Goal: Check status

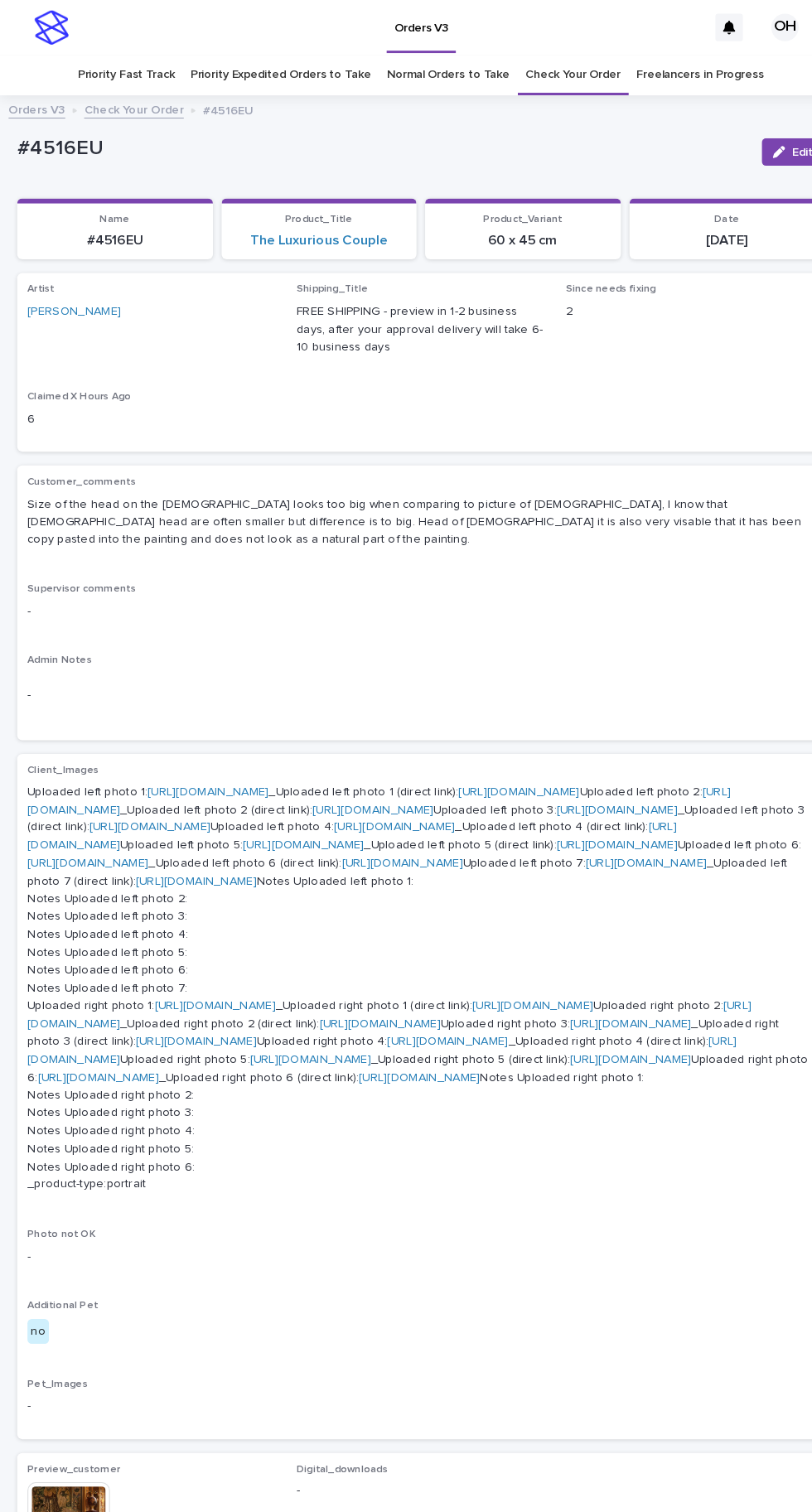
click at [561, 53] on link "Check Your Order" at bounding box center [553, 72] width 92 height 39
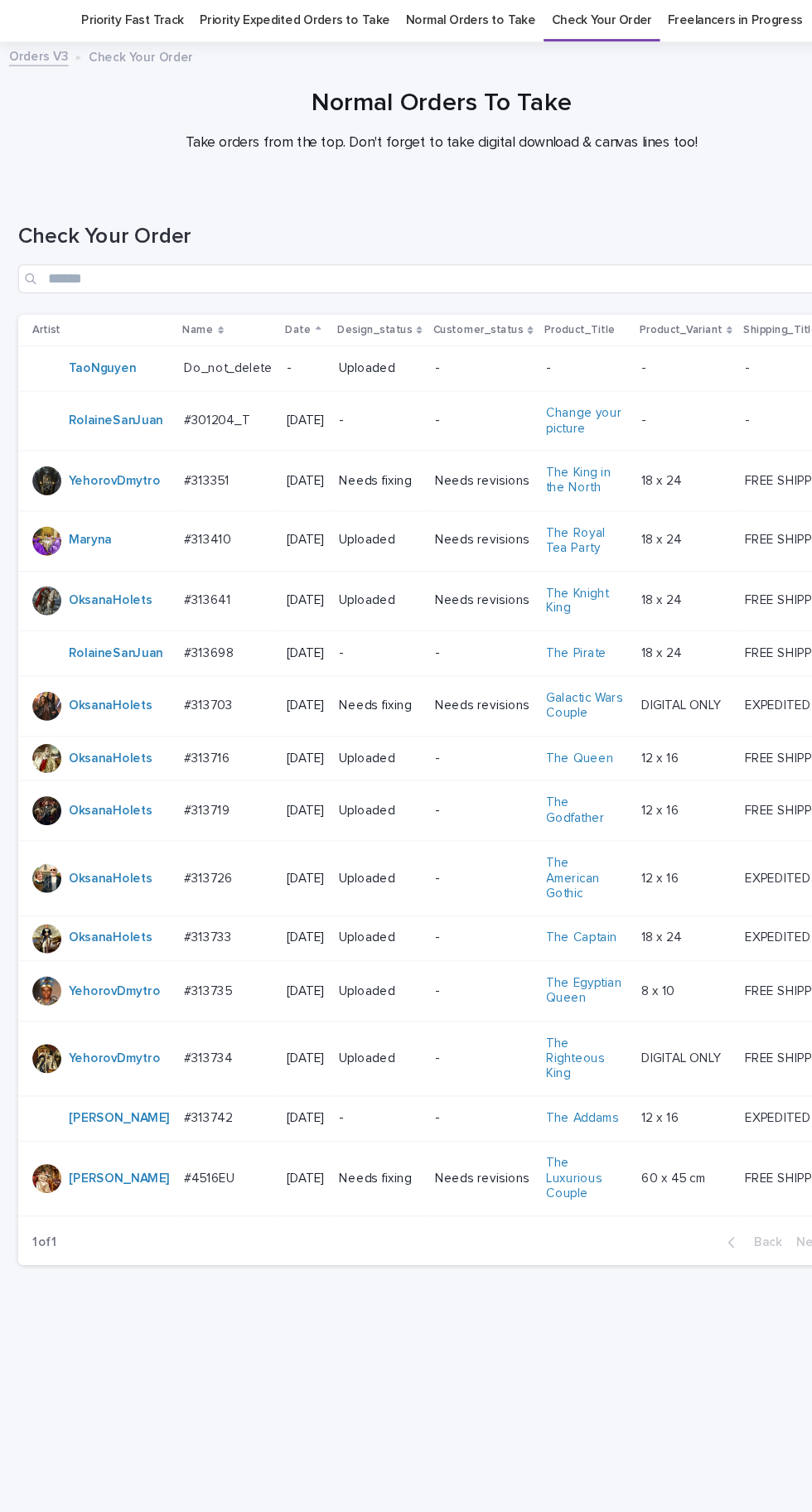
click at [198, 692] on p "#313703" at bounding box center [193, 701] width 48 height 17
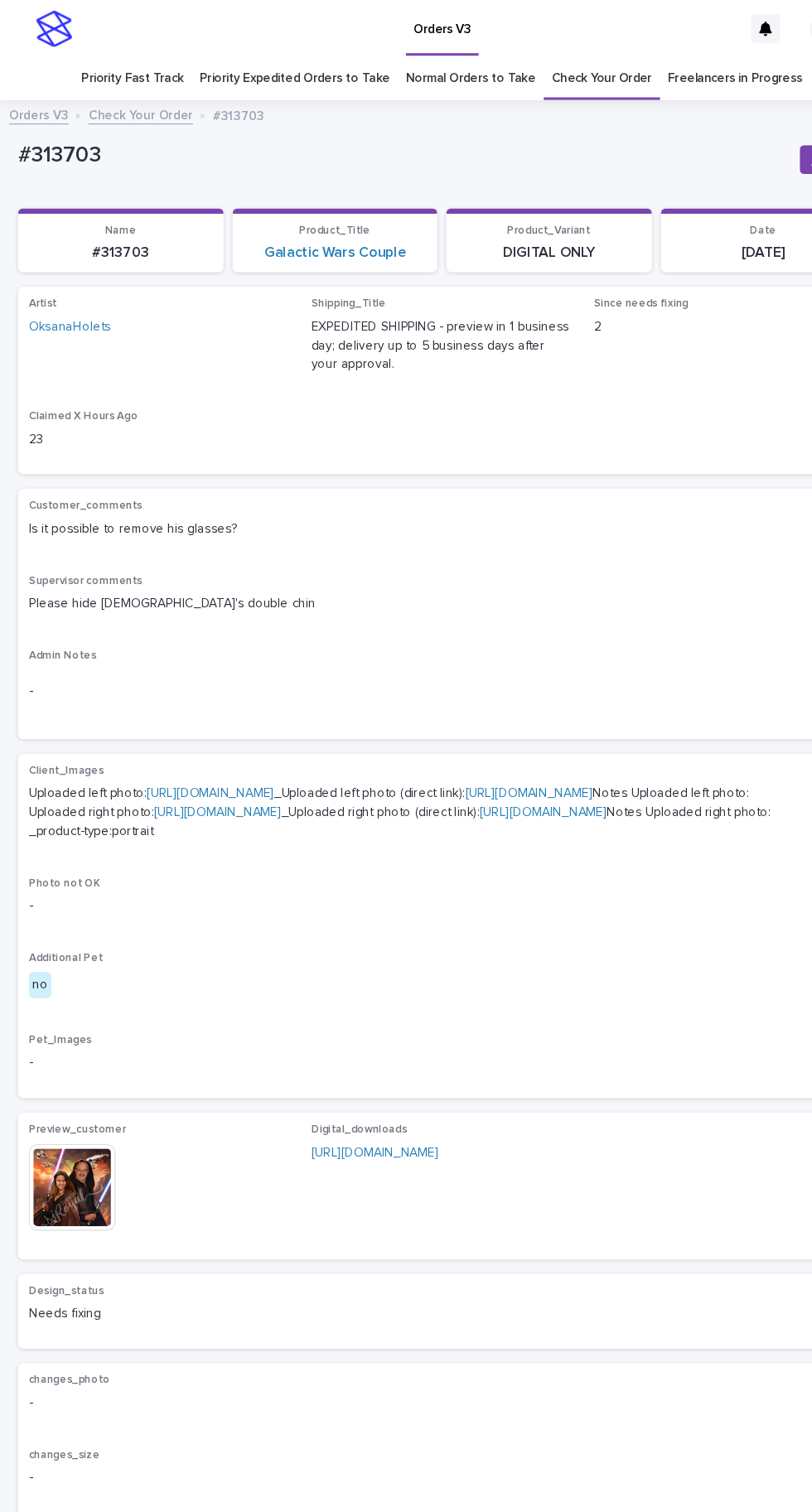
click at [95, 1131] on img at bounding box center [65, 1091] width 79 height 79
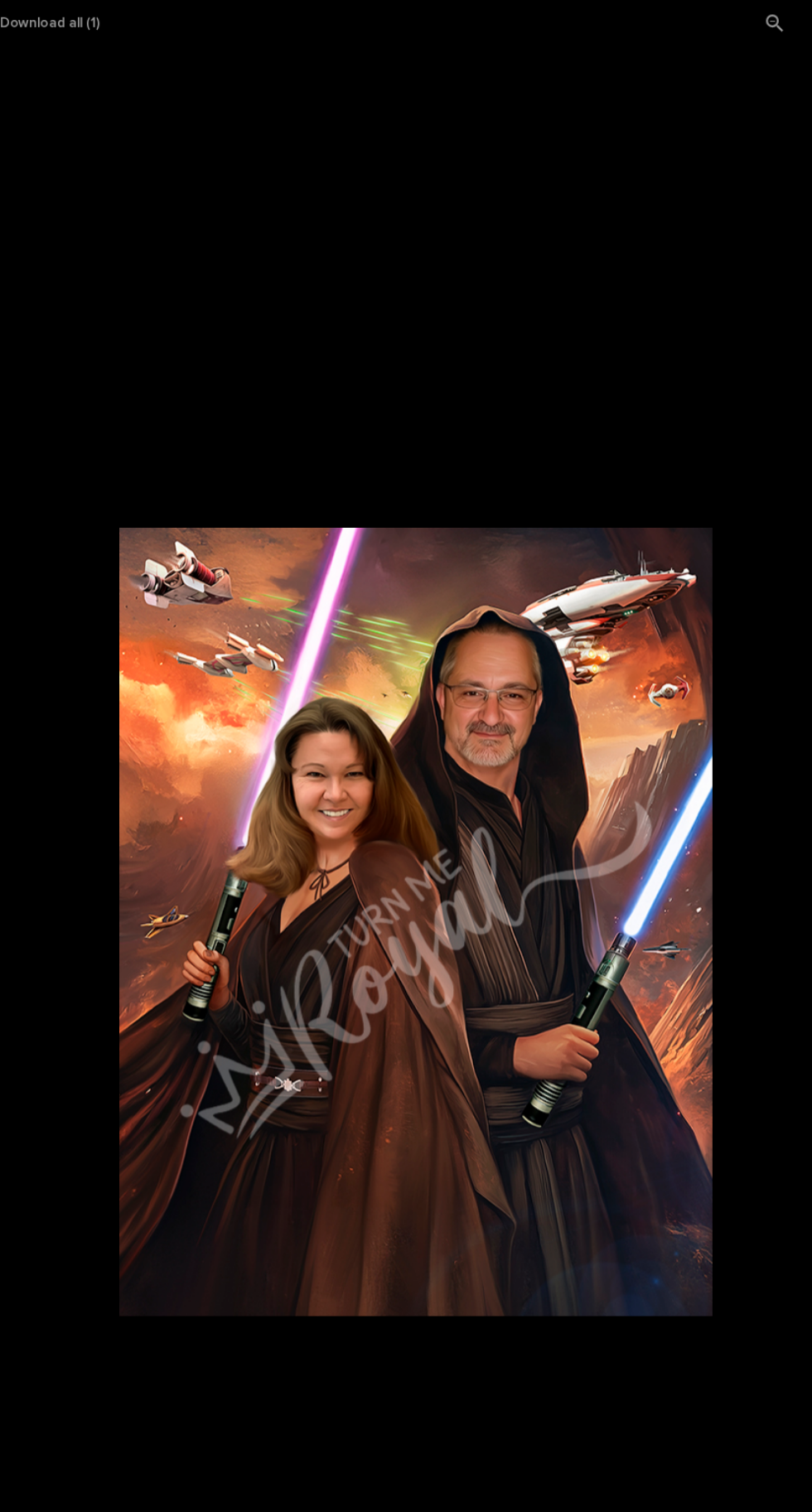
click at [46, 578] on picture at bounding box center [406, 776] width 812 height 1474
